Goal: Task Accomplishment & Management: Use online tool/utility

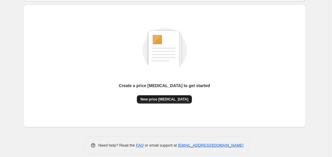
scroll to position [66, 0]
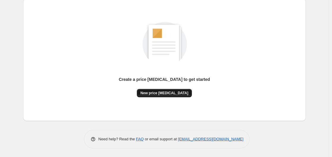
click at [159, 93] on span "New price [MEDICAL_DATA]" at bounding box center [165, 93] width 48 height 5
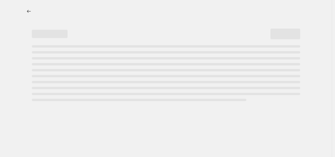
select select "percentage"
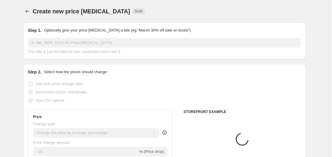
scroll to position [60, 0]
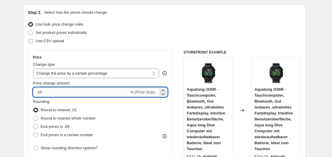
drag, startPoint x: 40, startPoint y: 92, endPoint x: 52, endPoint y: 93, distance: 11.3
click at [52, 93] on input "-10" at bounding box center [81, 93] width 96 height 10
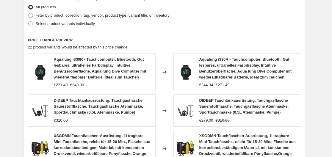
scroll to position [501, 0]
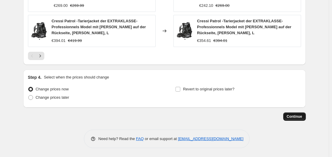
type input "-30"
click at [297, 116] on span "Continue" at bounding box center [294, 116] width 15 height 5
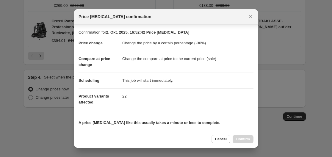
scroll to position [93, 0]
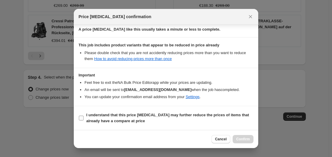
drag, startPoint x: 79, startPoint y: 120, endPoint x: 106, endPoint y: 124, distance: 27.4
click at [79, 120] on input "I understand that this price [MEDICAL_DATA] may further reduce the prices of it…" at bounding box center [81, 118] width 5 height 5
checkbox input "true"
click at [245, 140] on span "Confirm" at bounding box center [243, 139] width 14 height 5
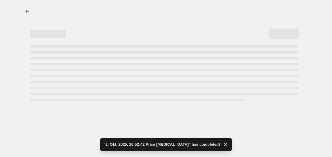
select select "percentage"
